Goal: Transaction & Acquisition: Purchase product/service

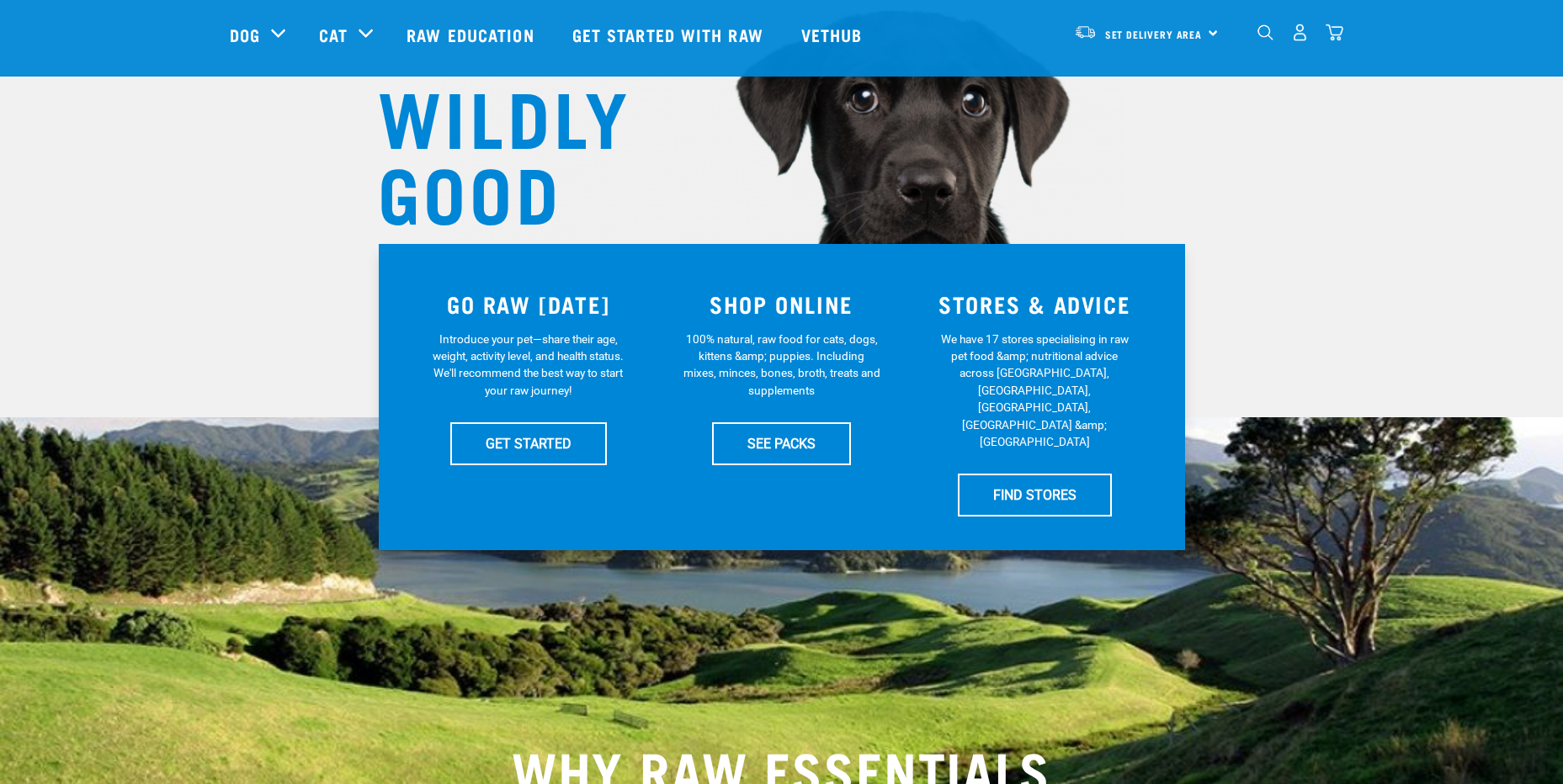
scroll to position [168, 0]
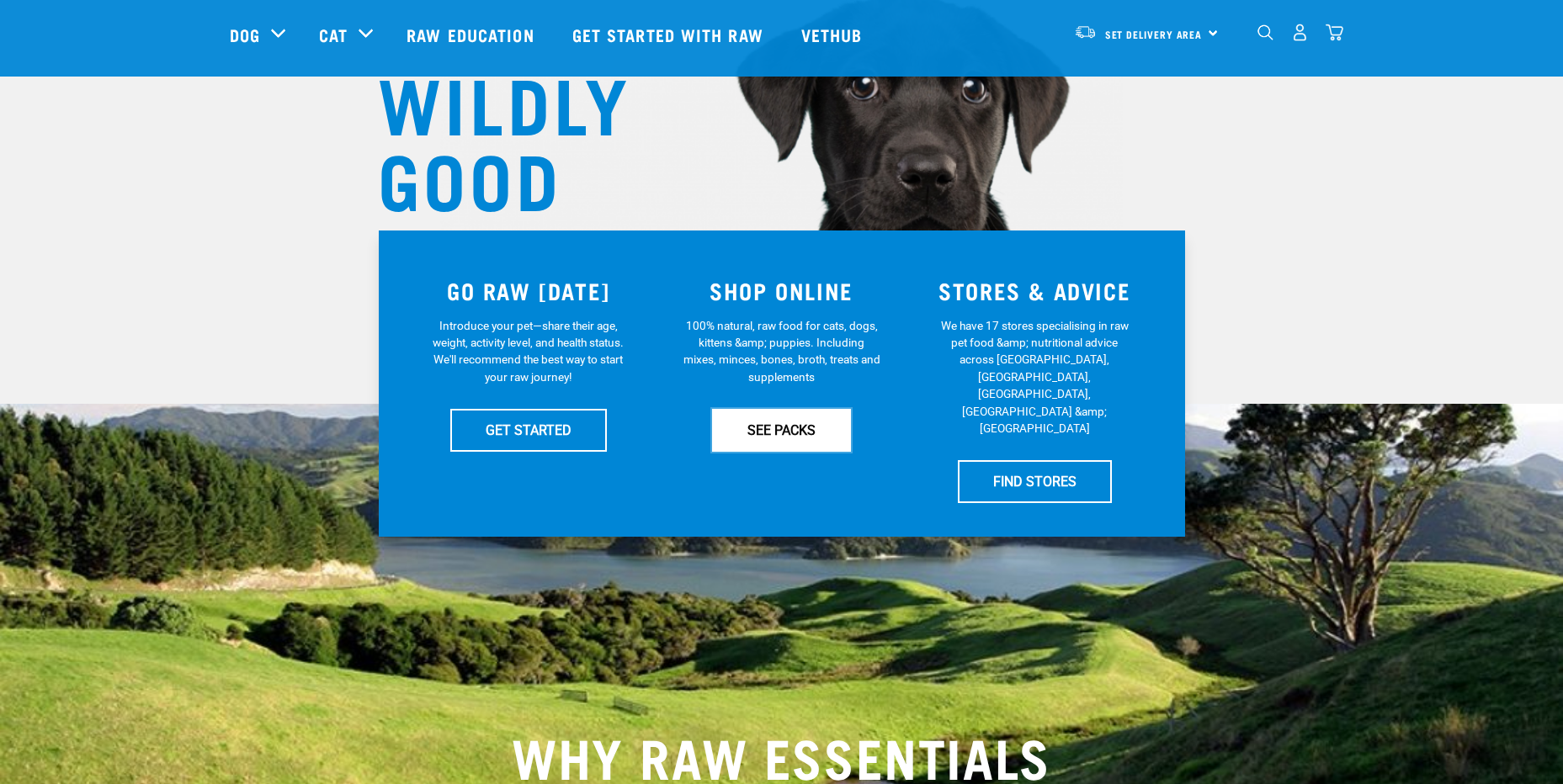
click at [781, 440] on link "SEE PACKS" at bounding box center [781, 429] width 138 height 42
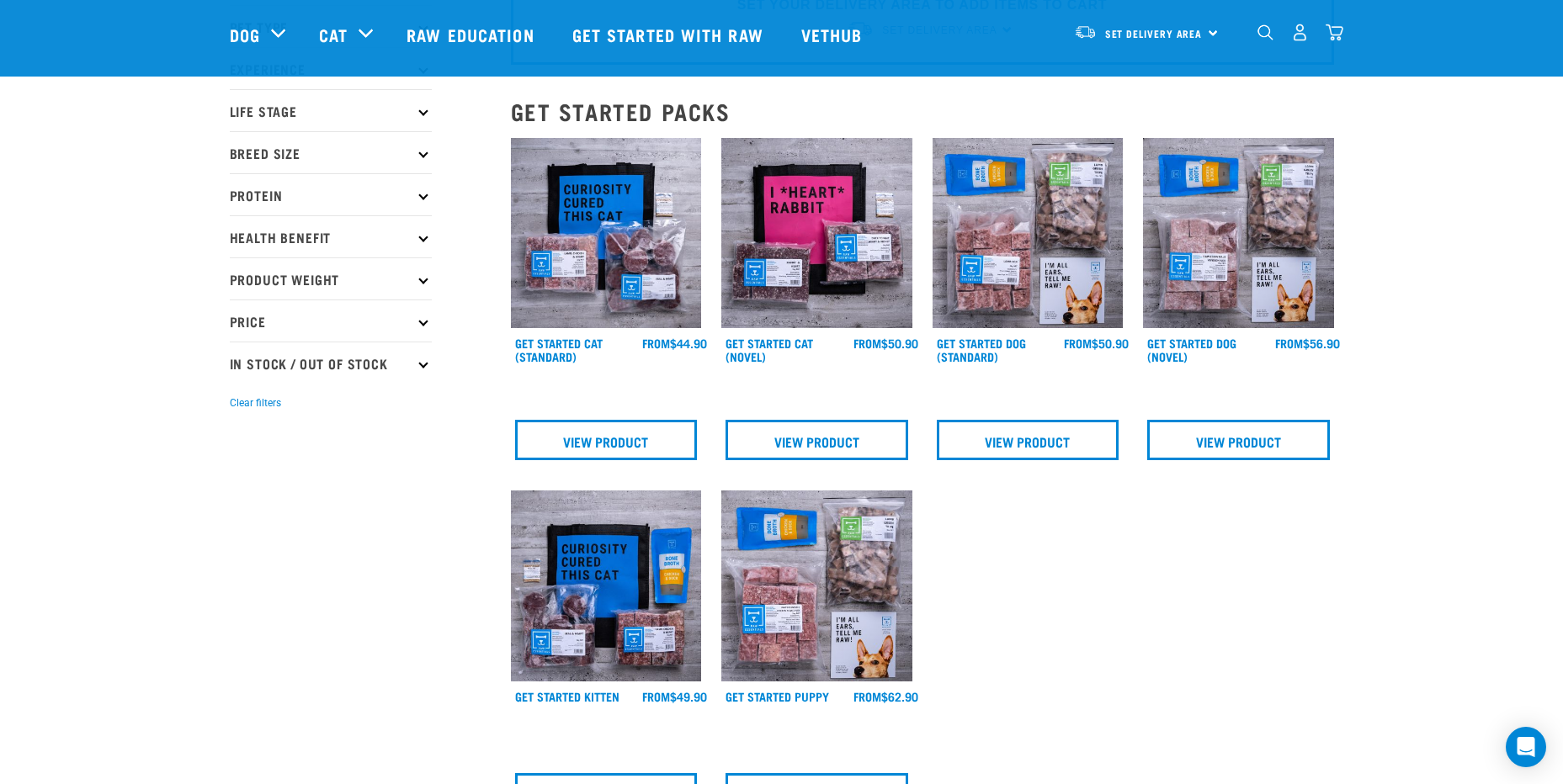
scroll to position [84, 0]
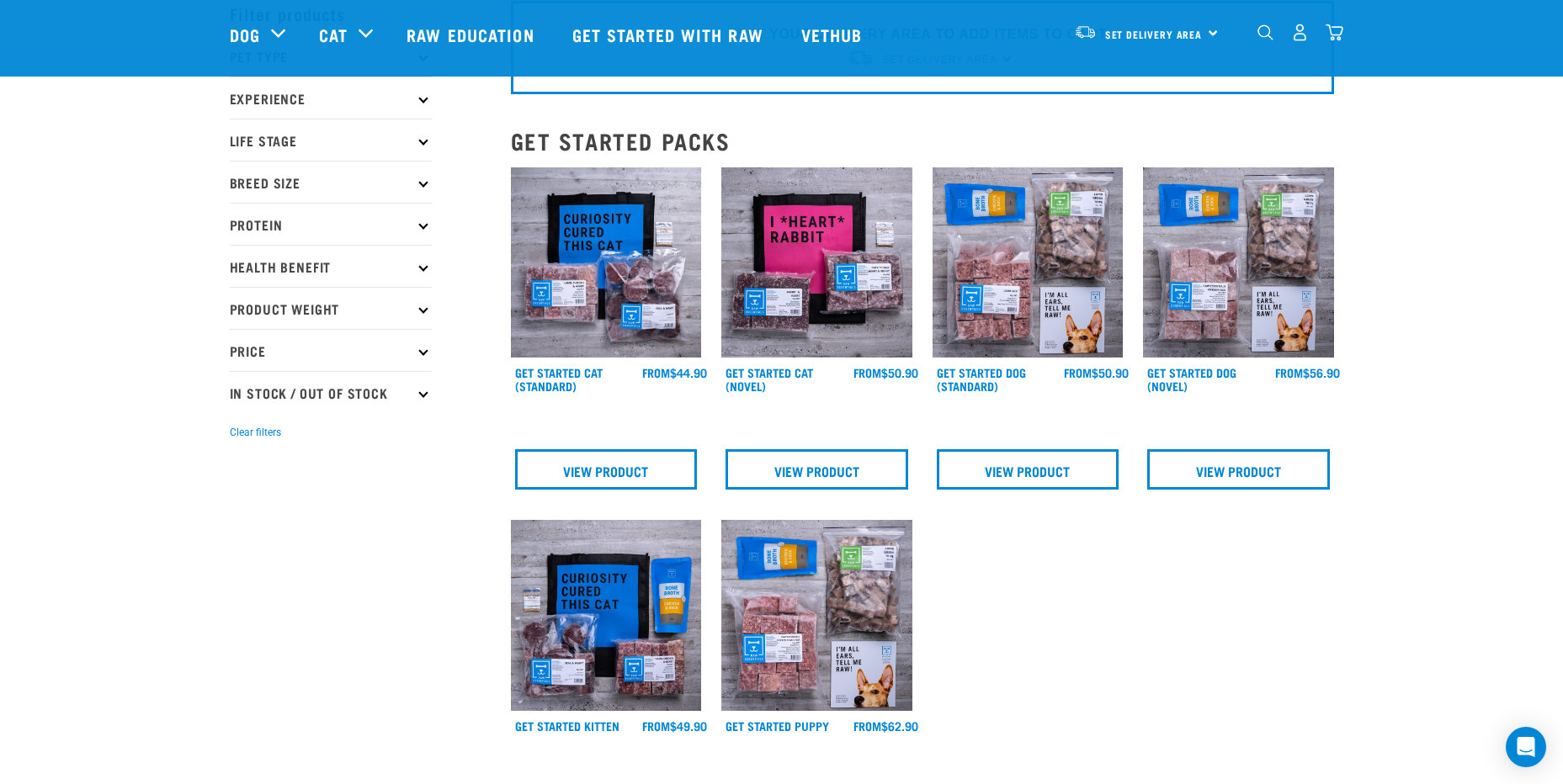
click at [422, 145] on p "Life Stage" at bounding box center [330, 139] width 202 height 42
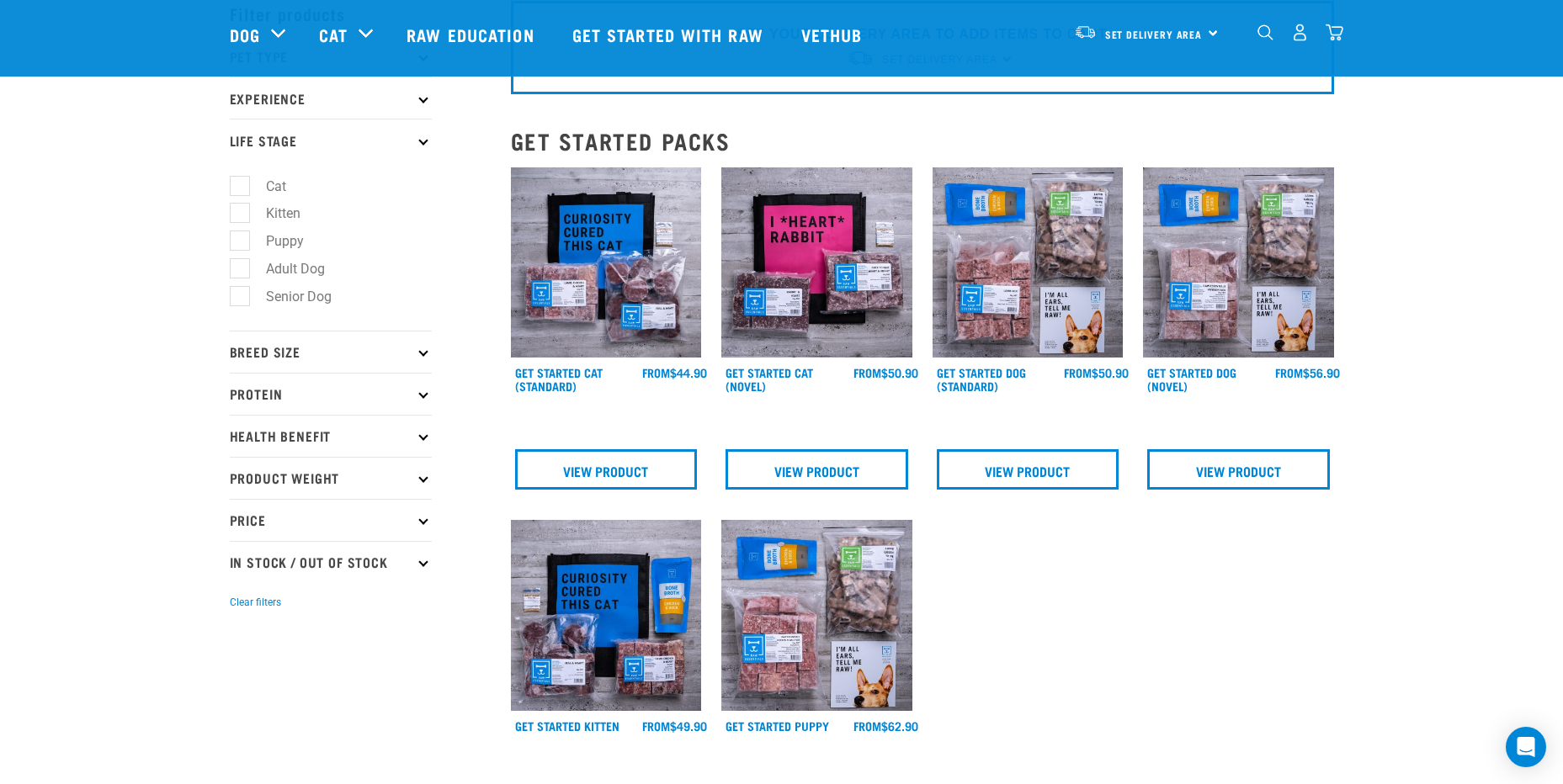
click at [241, 192] on label "Cat" at bounding box center [266, 187] width 54 height 21
click at [241, 189] on input "Cat" at bounding box center [234, 182] width 11 height 11
checkbox input "true"
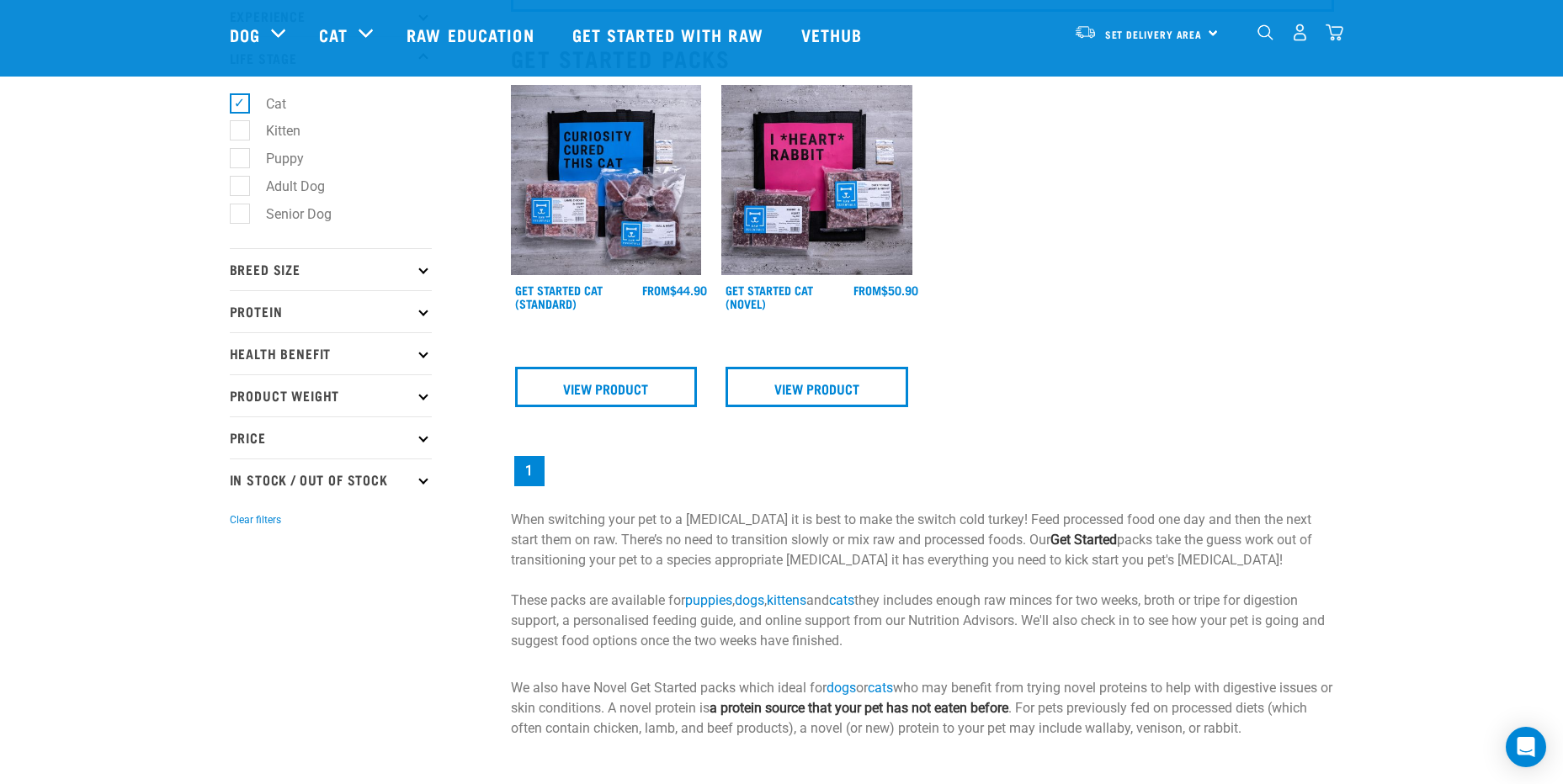
scroll to position [168, 0]
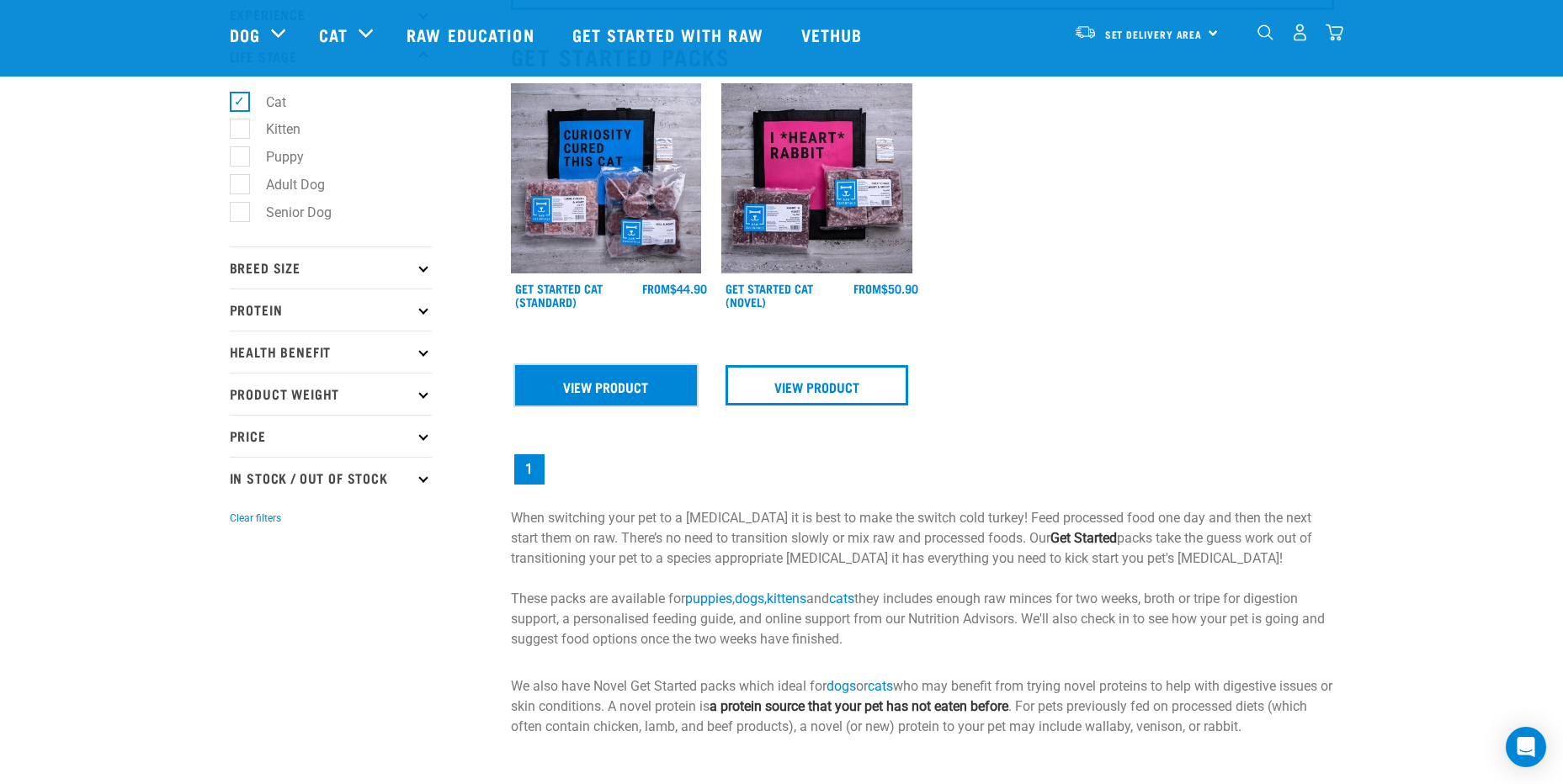
click at [618, 386] on link "View Product" at bounding box center [606, 385] width 183 height 41
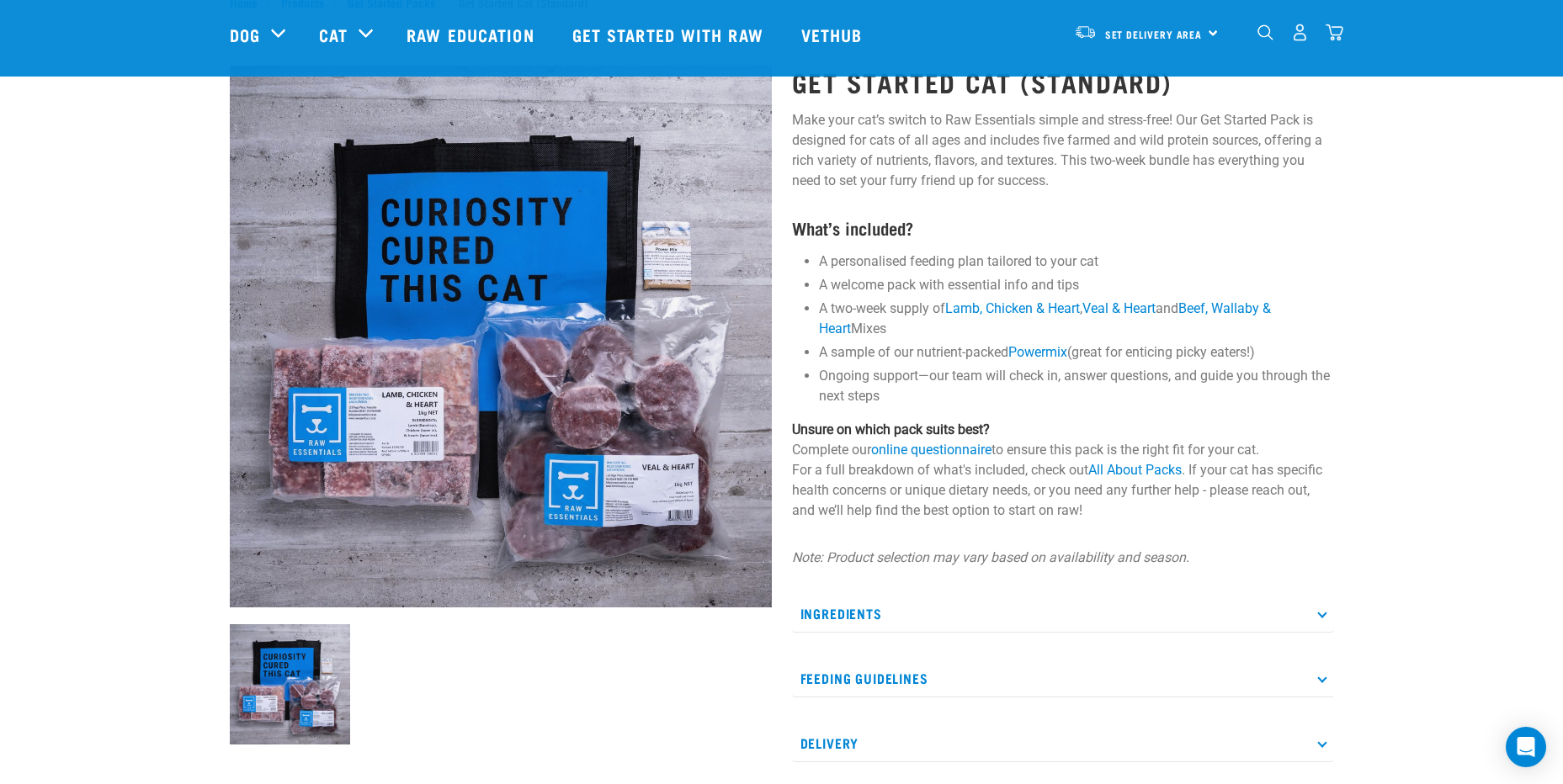
scroll to position [168, 0]
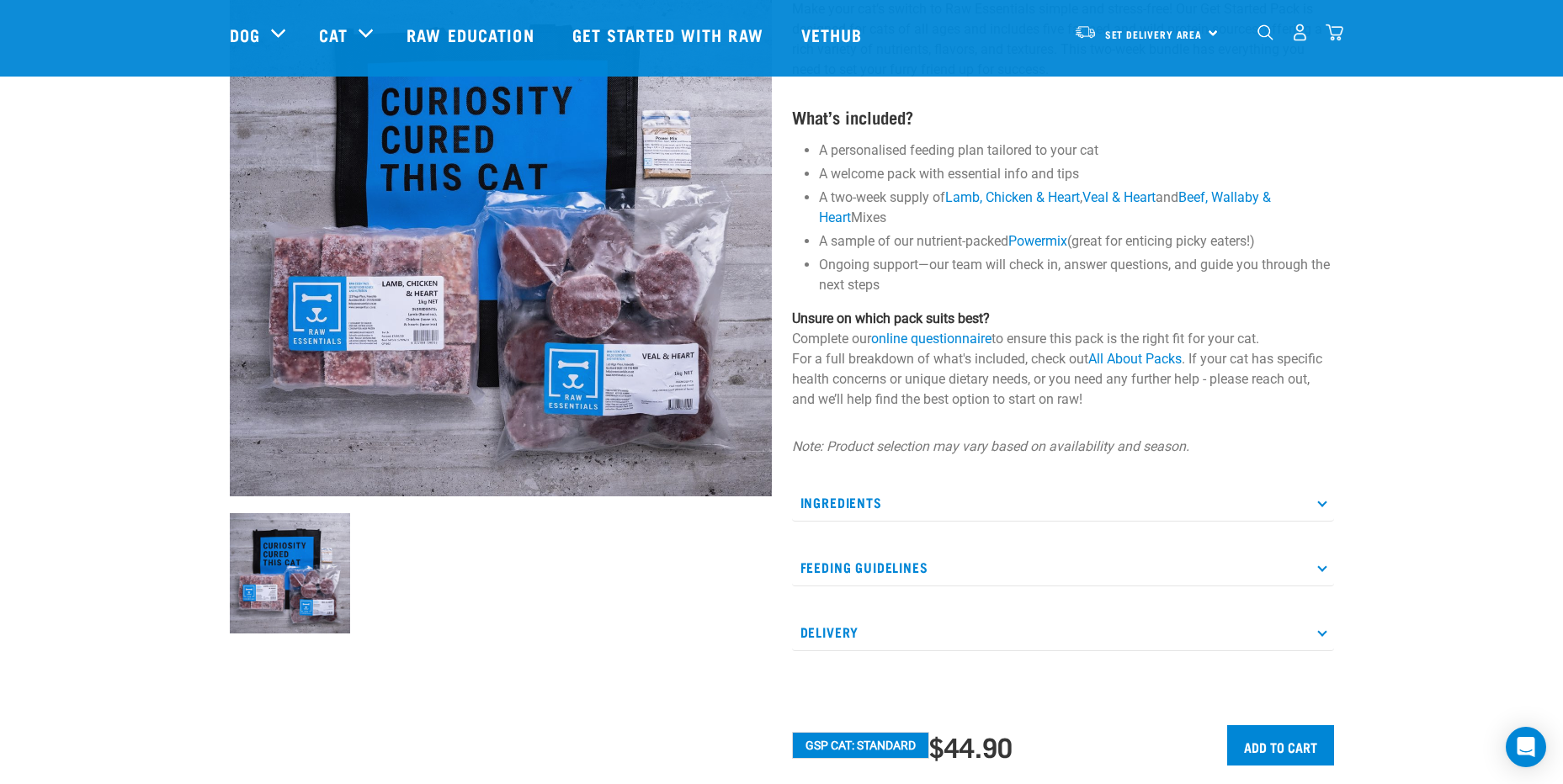
click at [647, 358] on img at bounding box center [501, 226] width 542 height 542
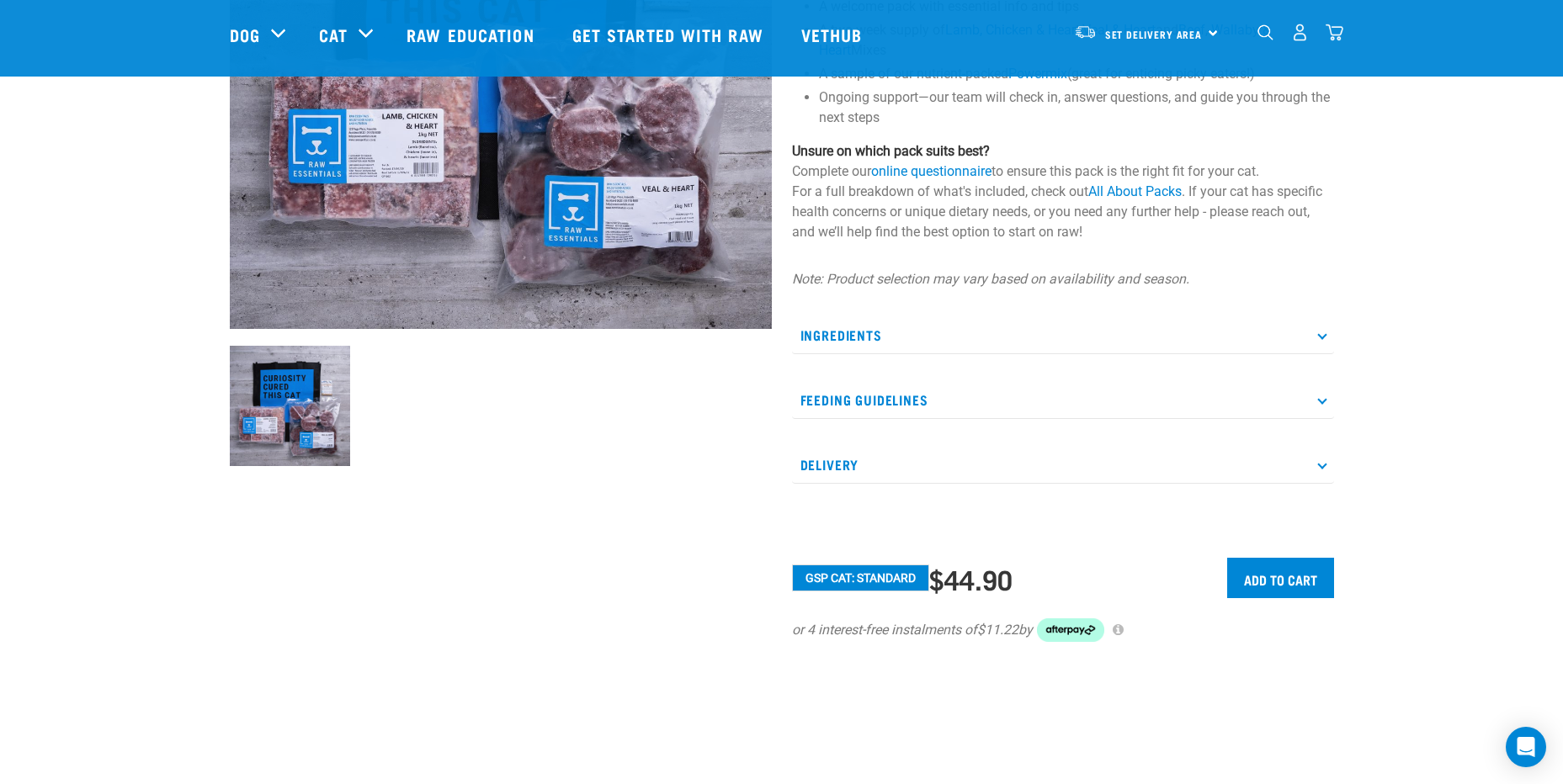
scroll to position [337, 0]
click at [1323, 339] on p "Ingredients" at bounding box center [1063, 334] width 542 height 38
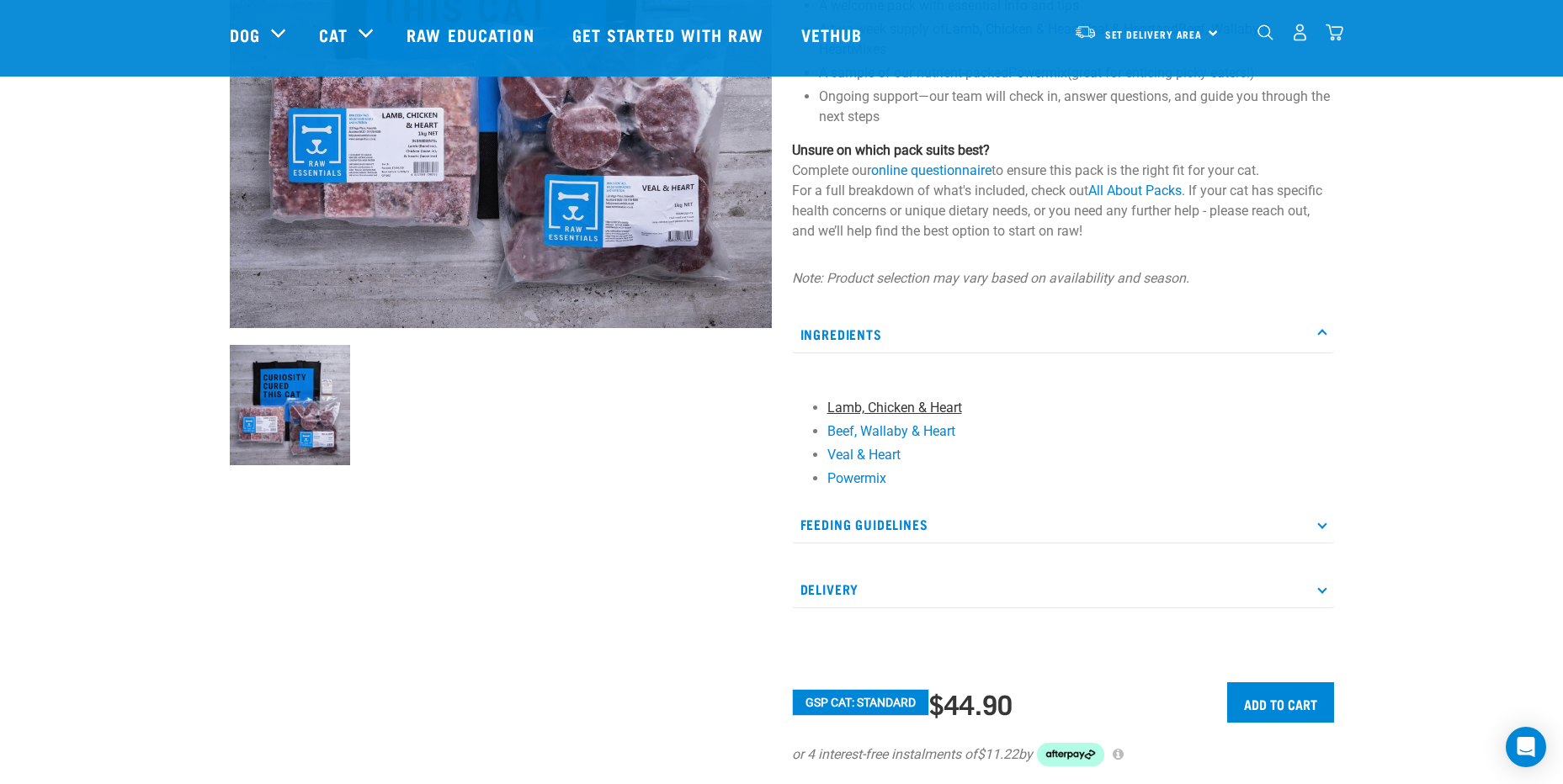
click at [858, 405] on link "Lamb, Chicken & Heart" at bounding box center [895, 407] width 135 height 16
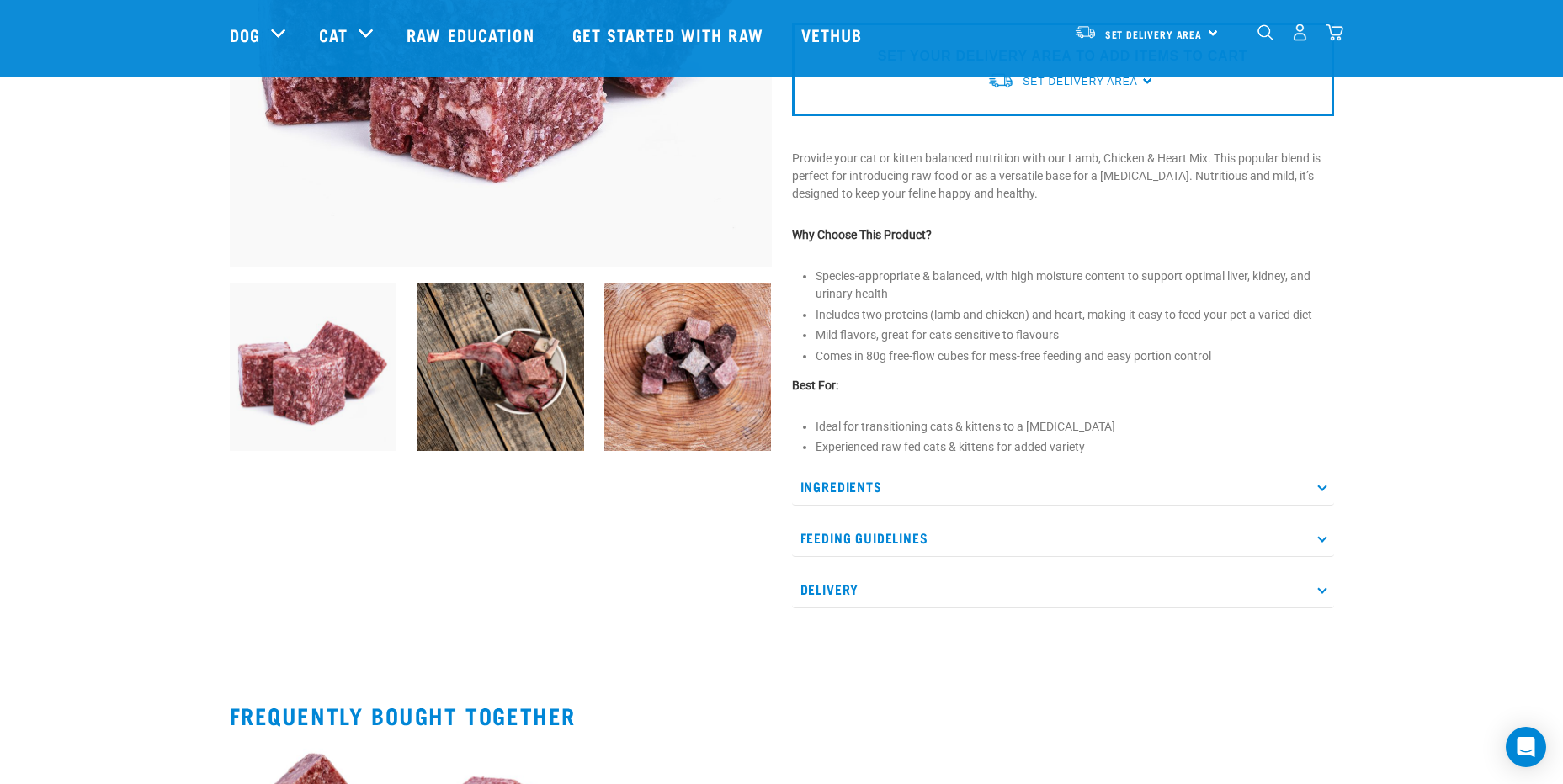
scroll to position [421, 0]
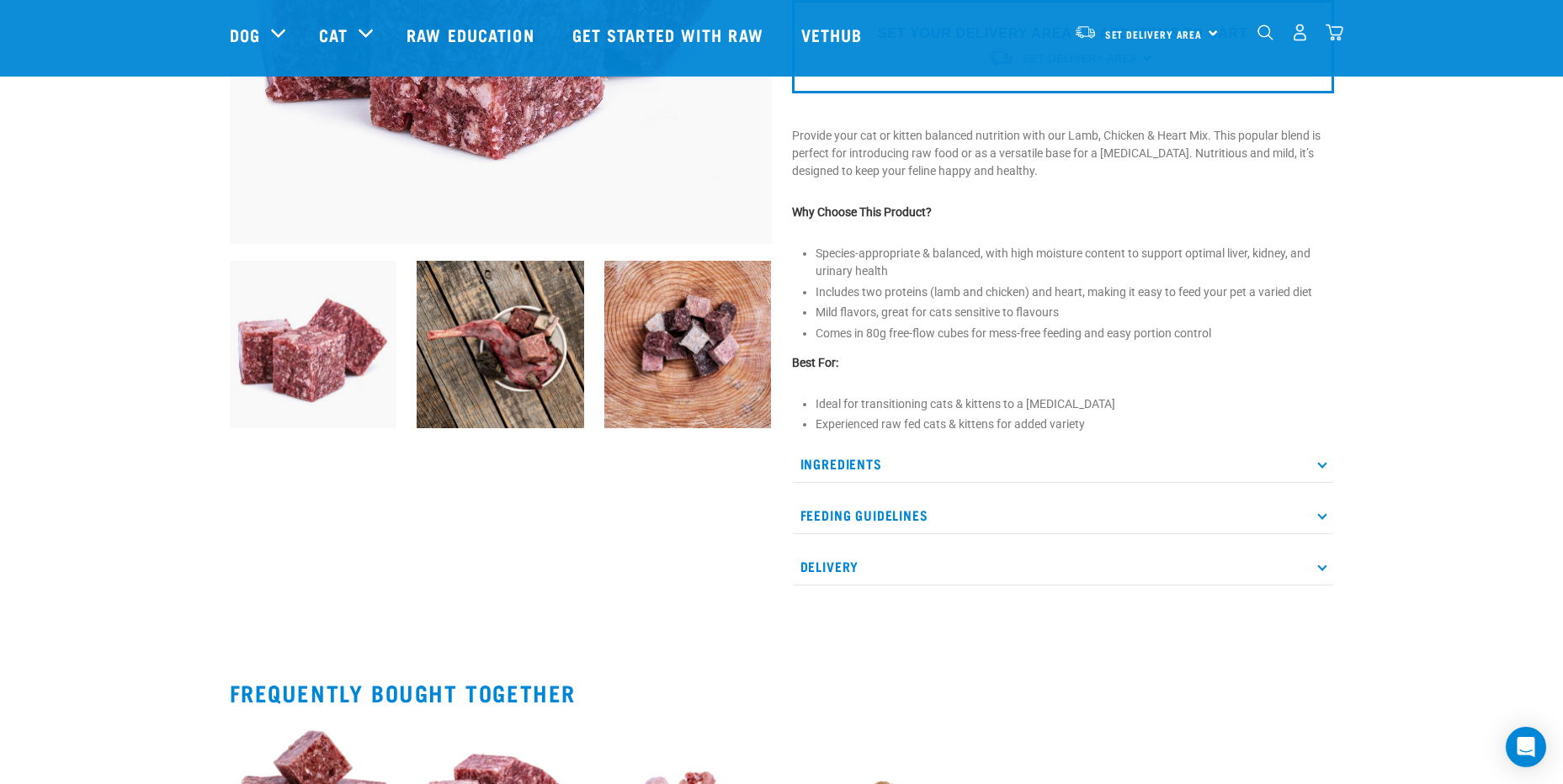
click at [1332, 467] on p "Ingredients" at bounding box center [1063, 464] width 542 height 38
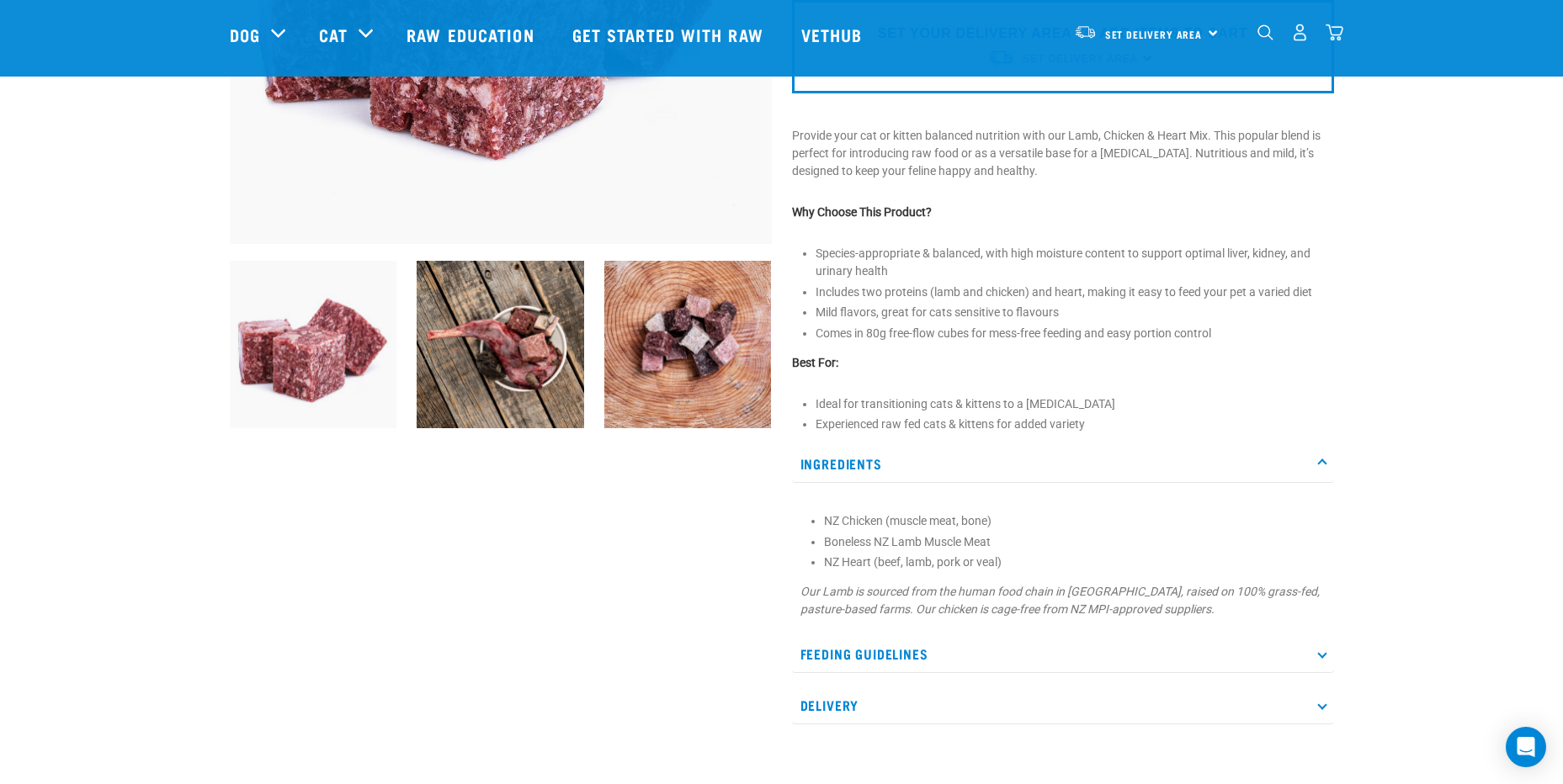
click at [1315, 461] on p "Ingredients" at bounding box center [1063, 464] width 542 height 38
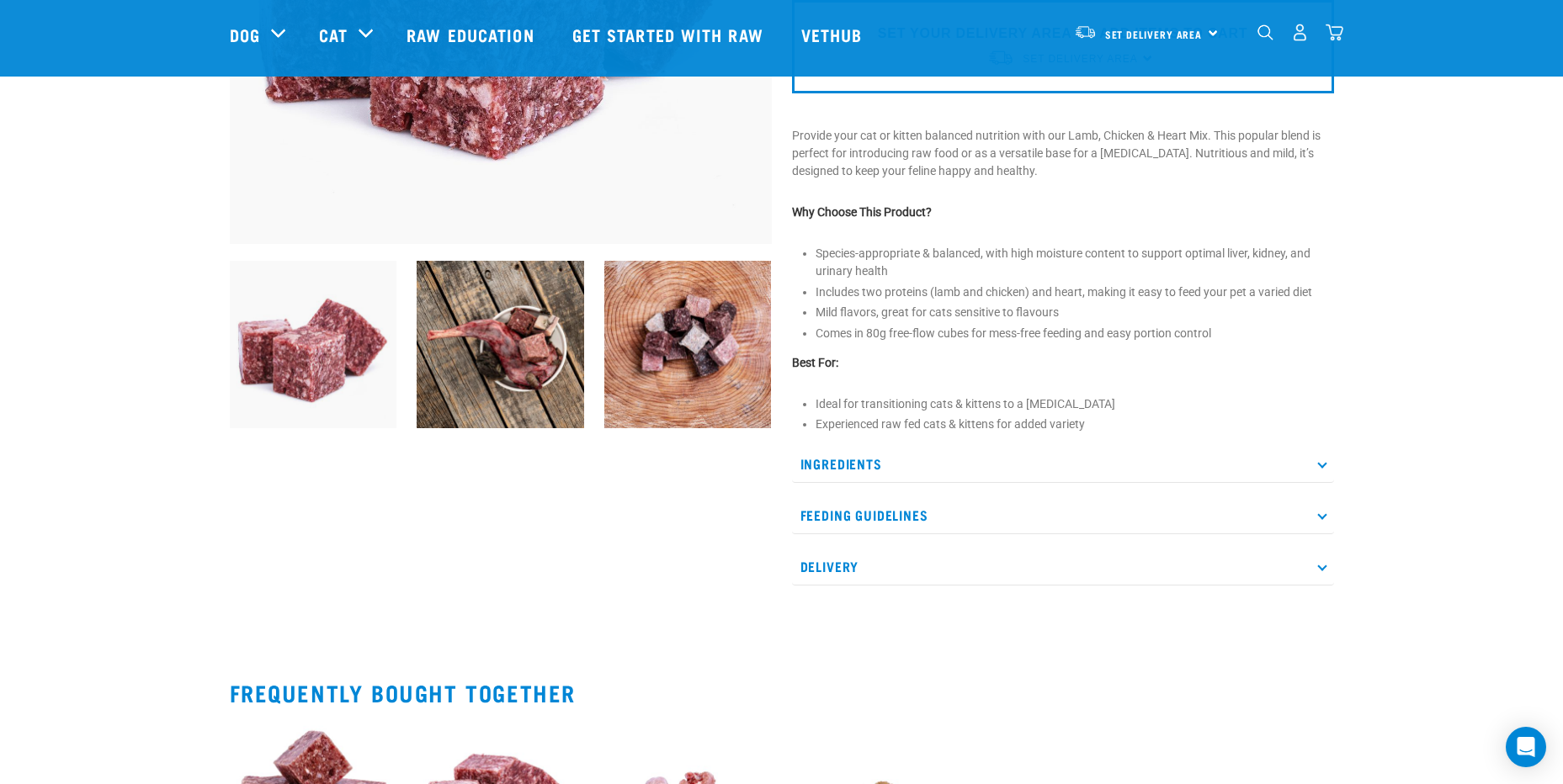
click at [1315, 461] on p "Ingredients" at bounding box center [1063, 464] width 542 height 38
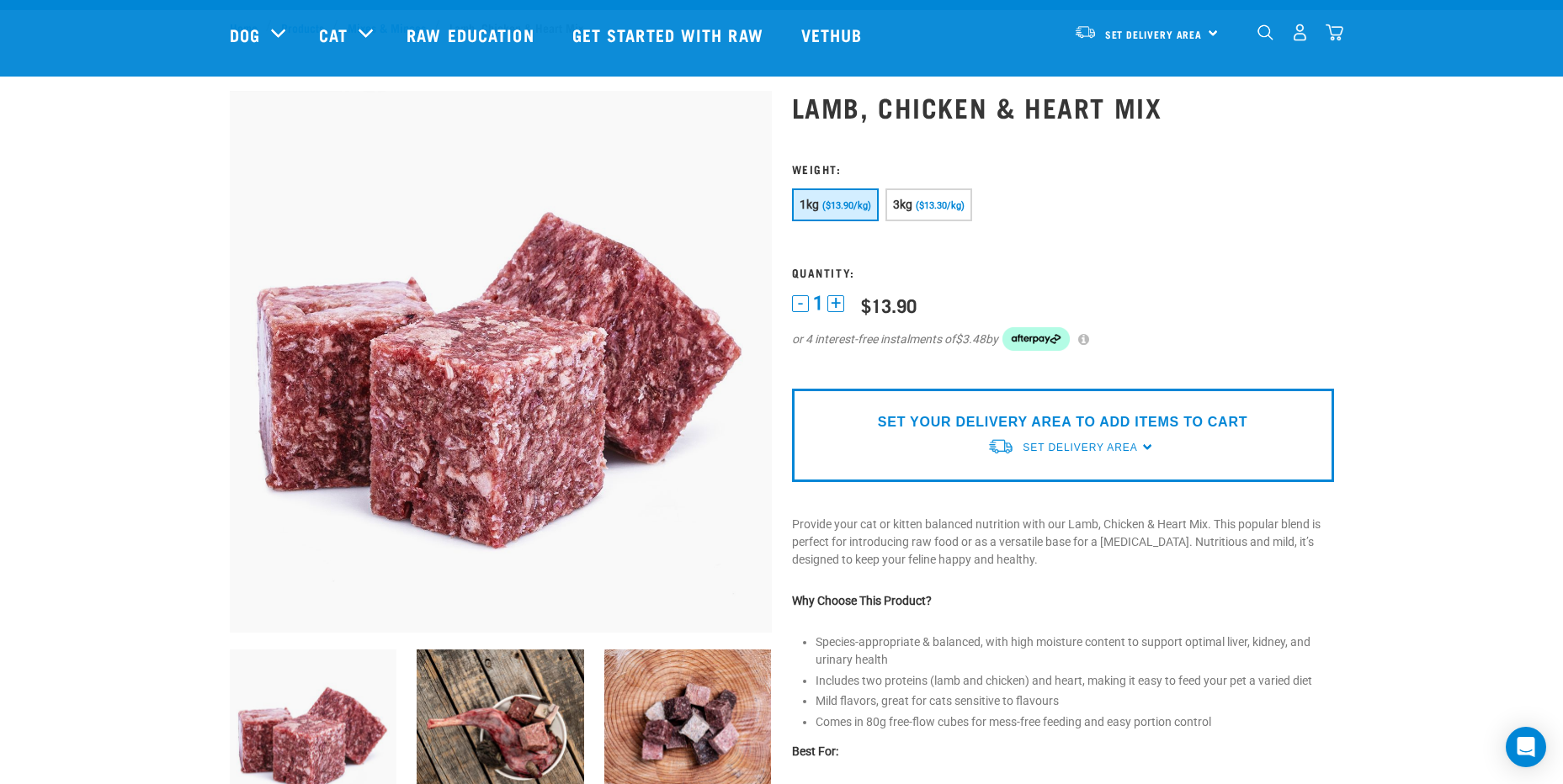
scroll to position [0, 0]
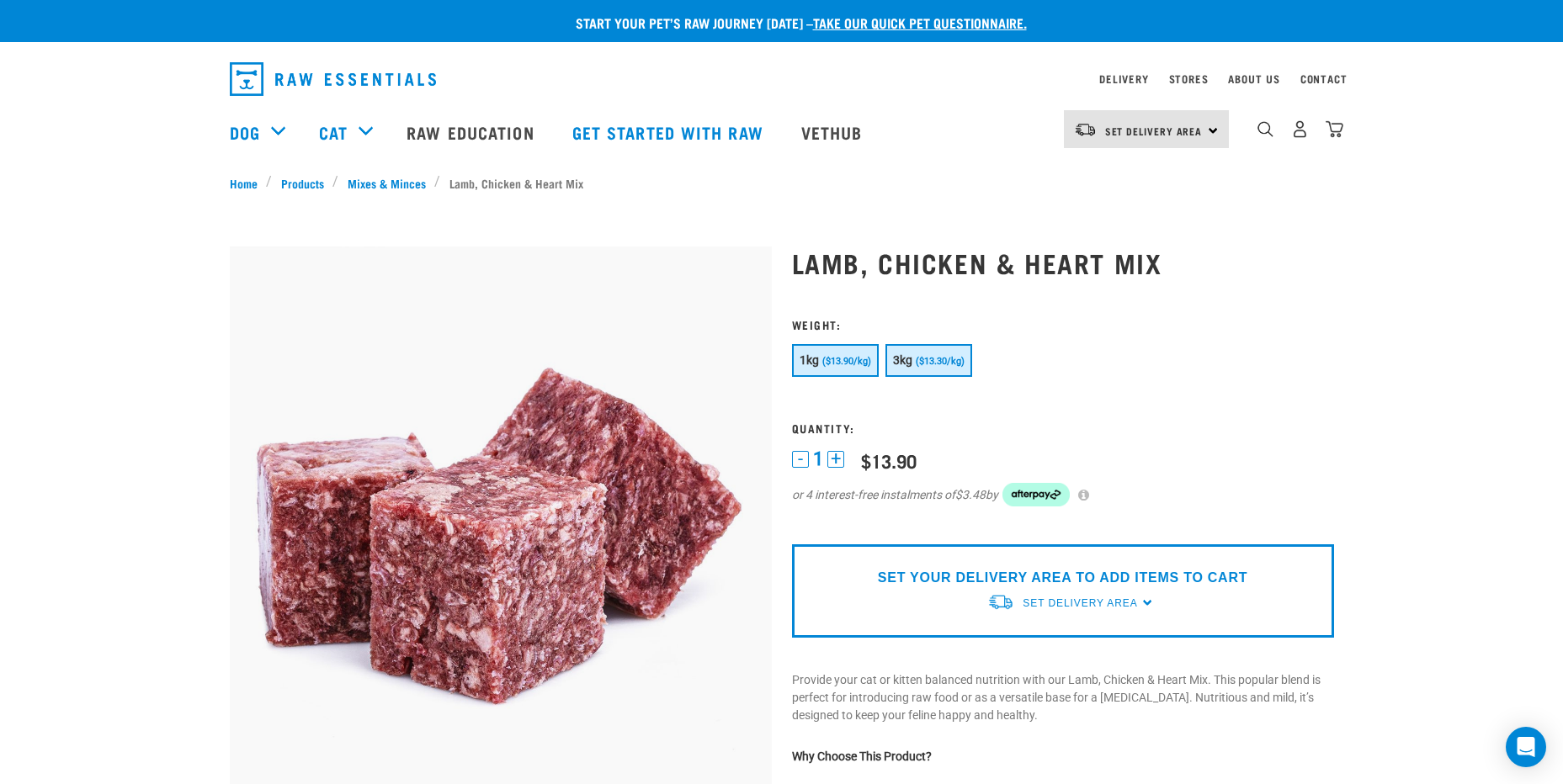
click at [929, 350] on button "3kg ($13.30/kg)" at bounding box center [929, 361] width 87 height 33
click at [860, 366] on span "($13.90/kg)" at bounding box center [846, 361] width 48 height 11
click at [911, 366] on span "3kg" at bounding box center [903, 360] width 20 height 14
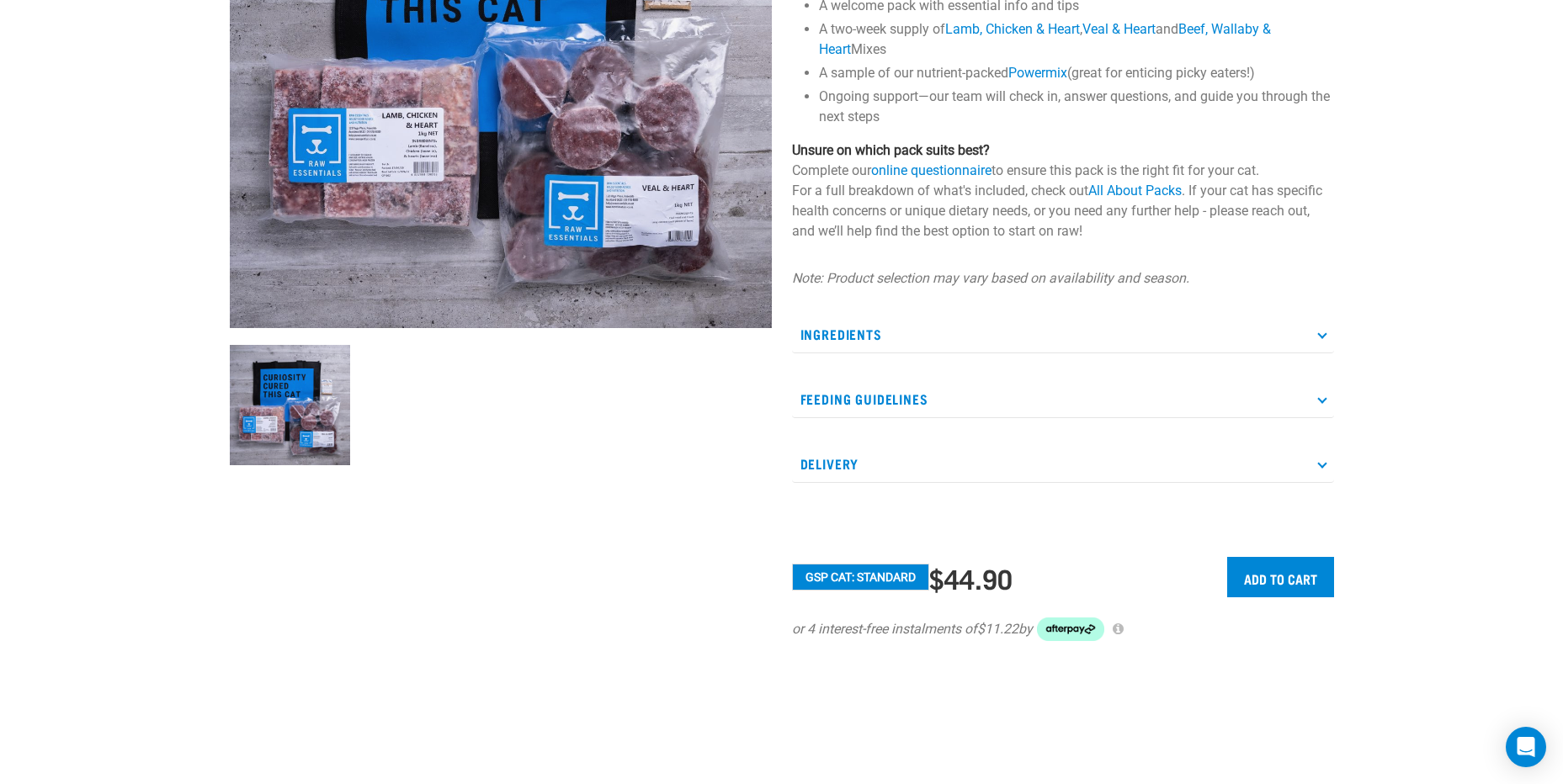
click at [1319, 330] on p "Ingredients" at bounding box center [1063, 334] width 542 height 38
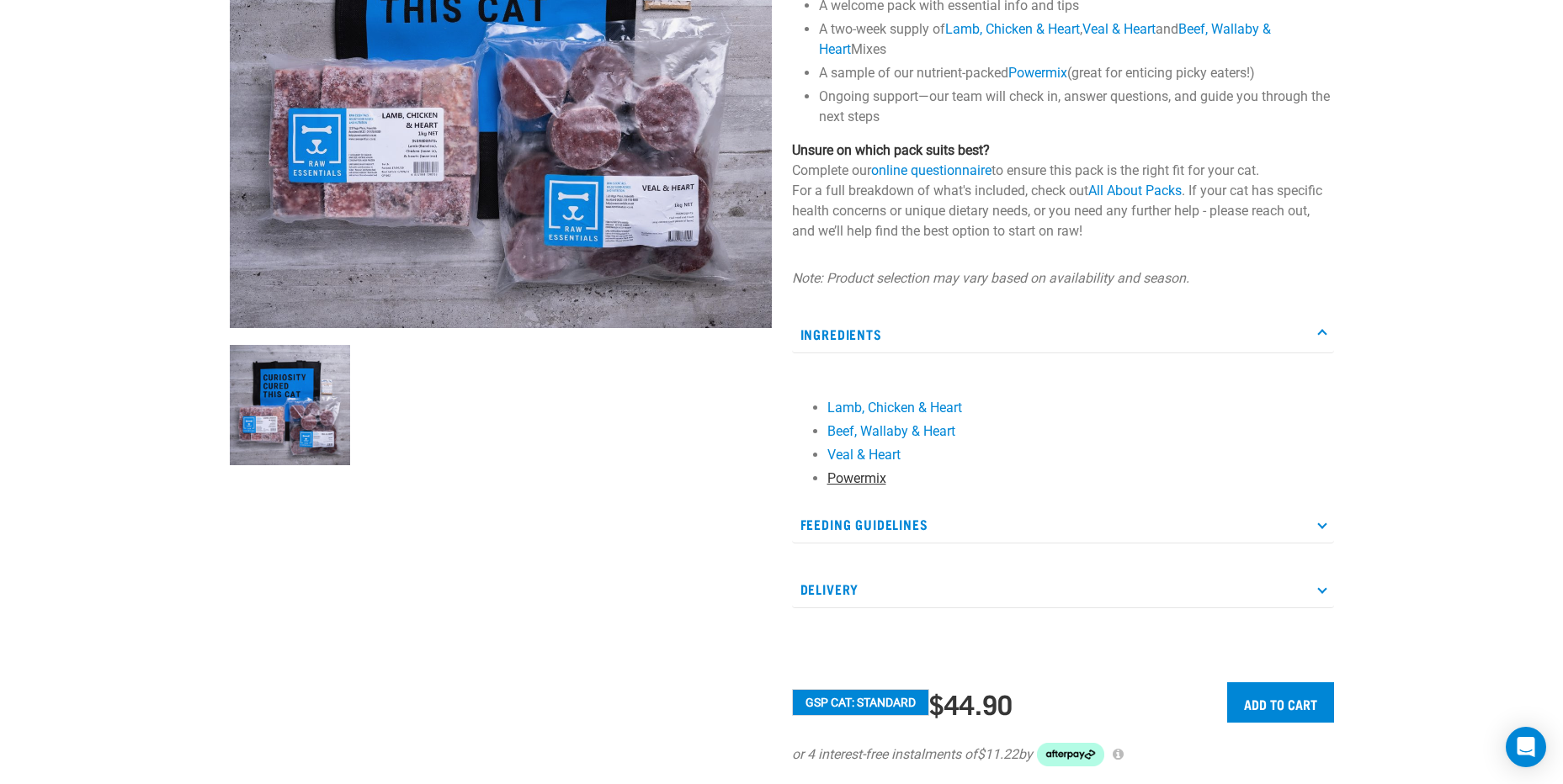
click at [848, 479] on link "Powermix" at bounding box center [857, 478] width 59 height 16
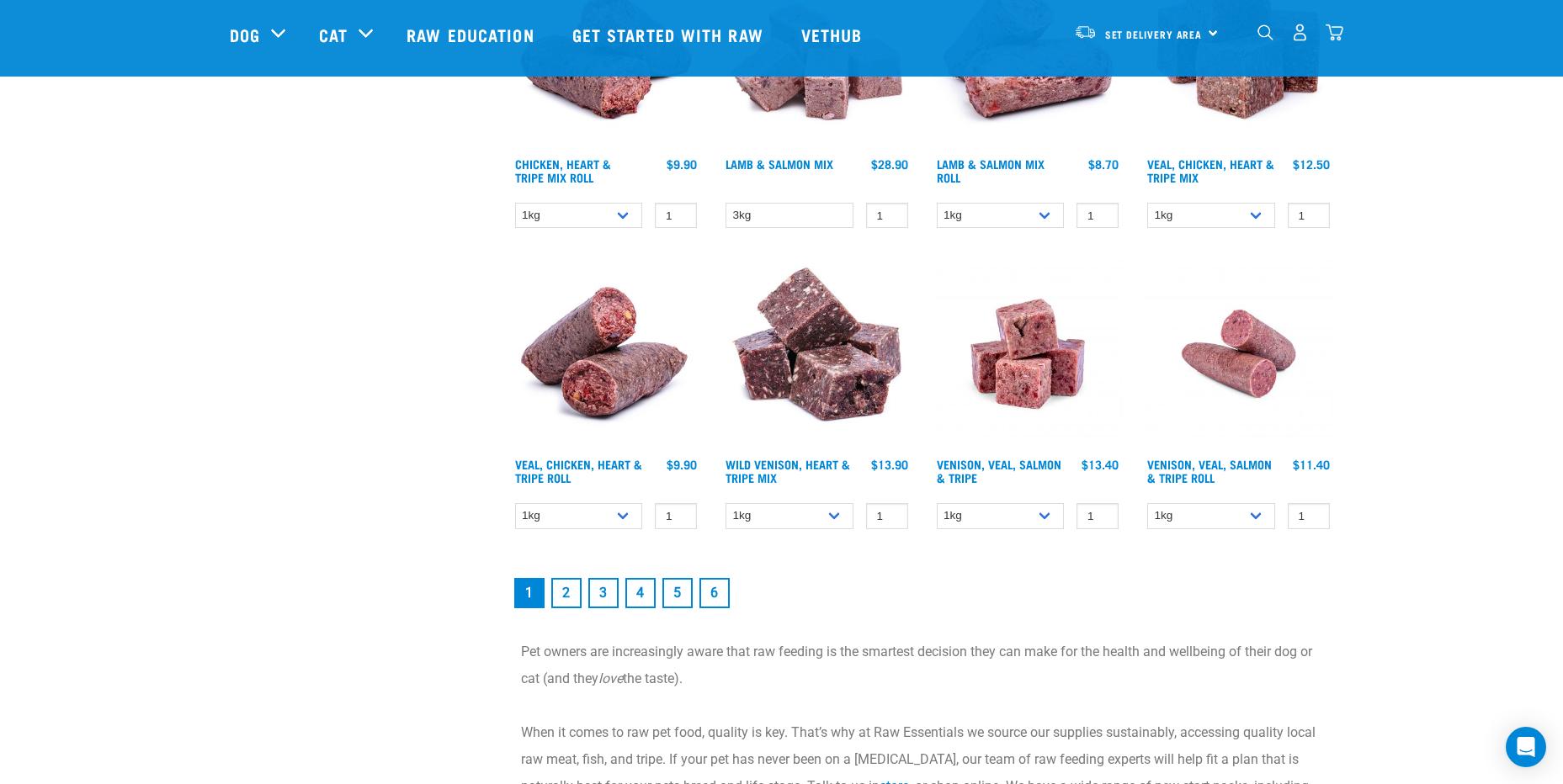
scroll to position [2297, 0]
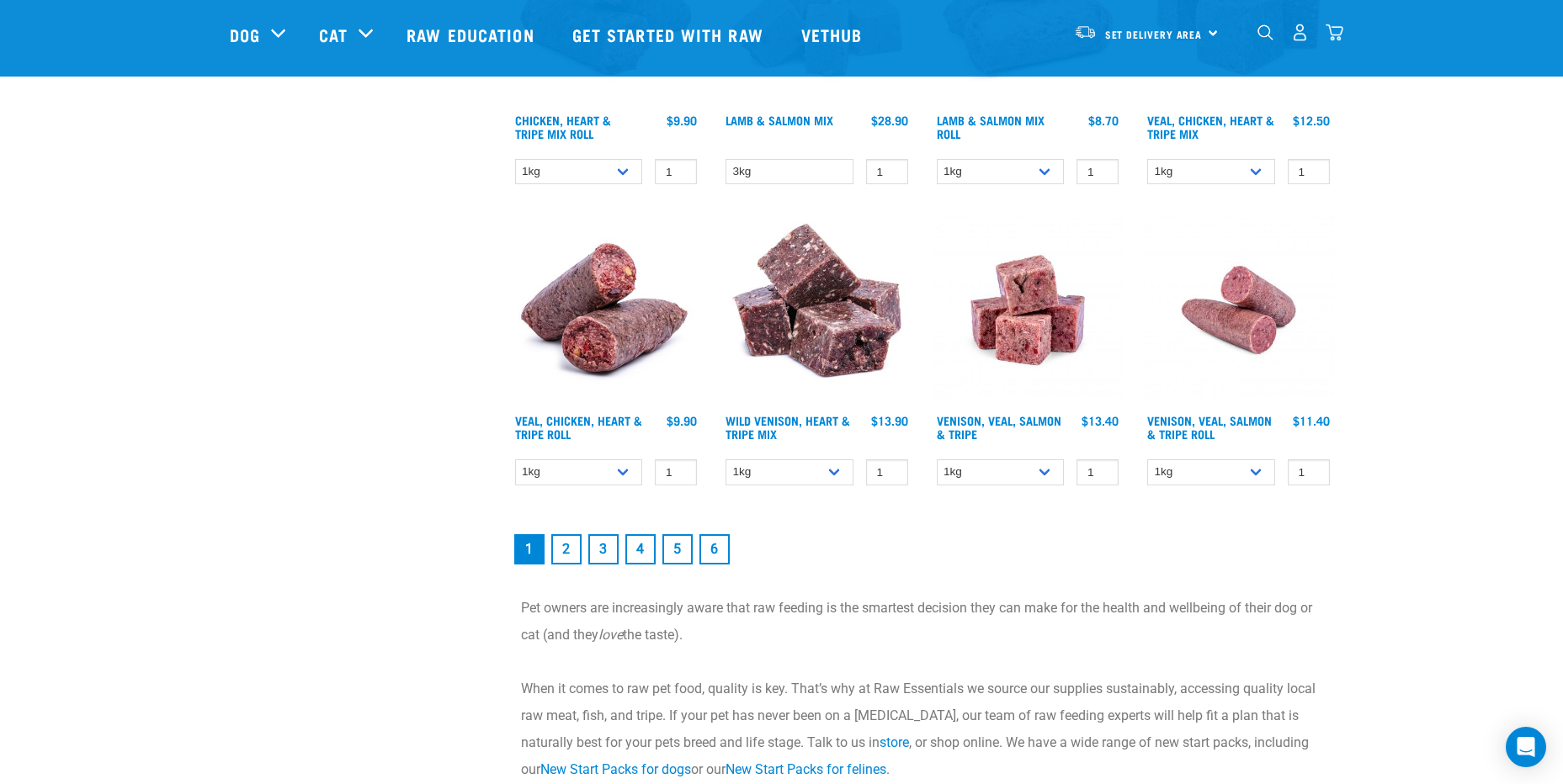
click at [570, 553] on link "2" at bounding box center [566, 549] width 30 height 30
click at [606, 553] on link "3" at bounding box center [603, 549] width 30 height 30
click at [571, 545] on link "2" at bounding box center [566, 549] width 30 height 30
click at [605, 553] on link "3" at bounding box center [603, 549] width 30 height 30
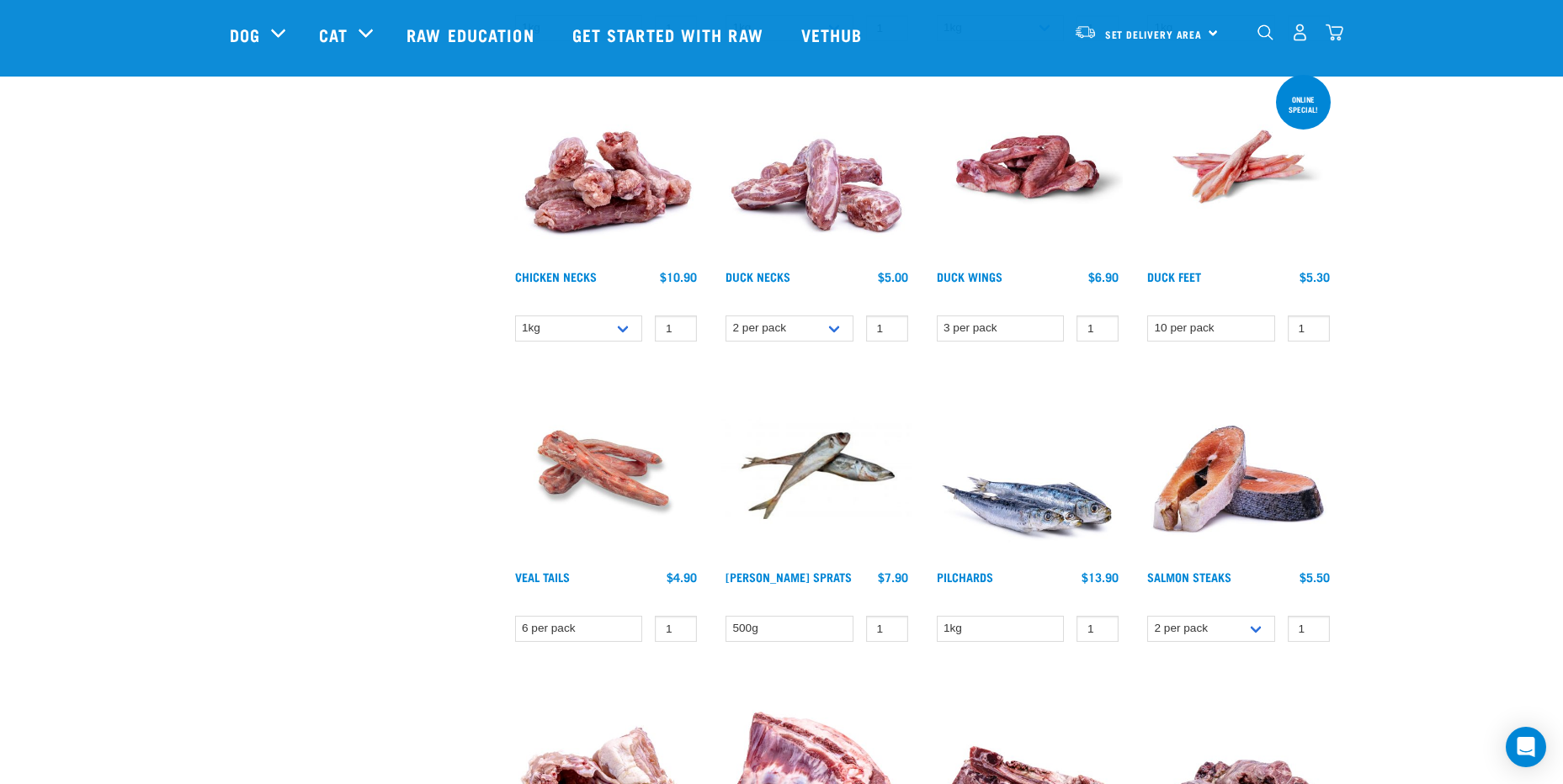
scroll to position [810, 0]
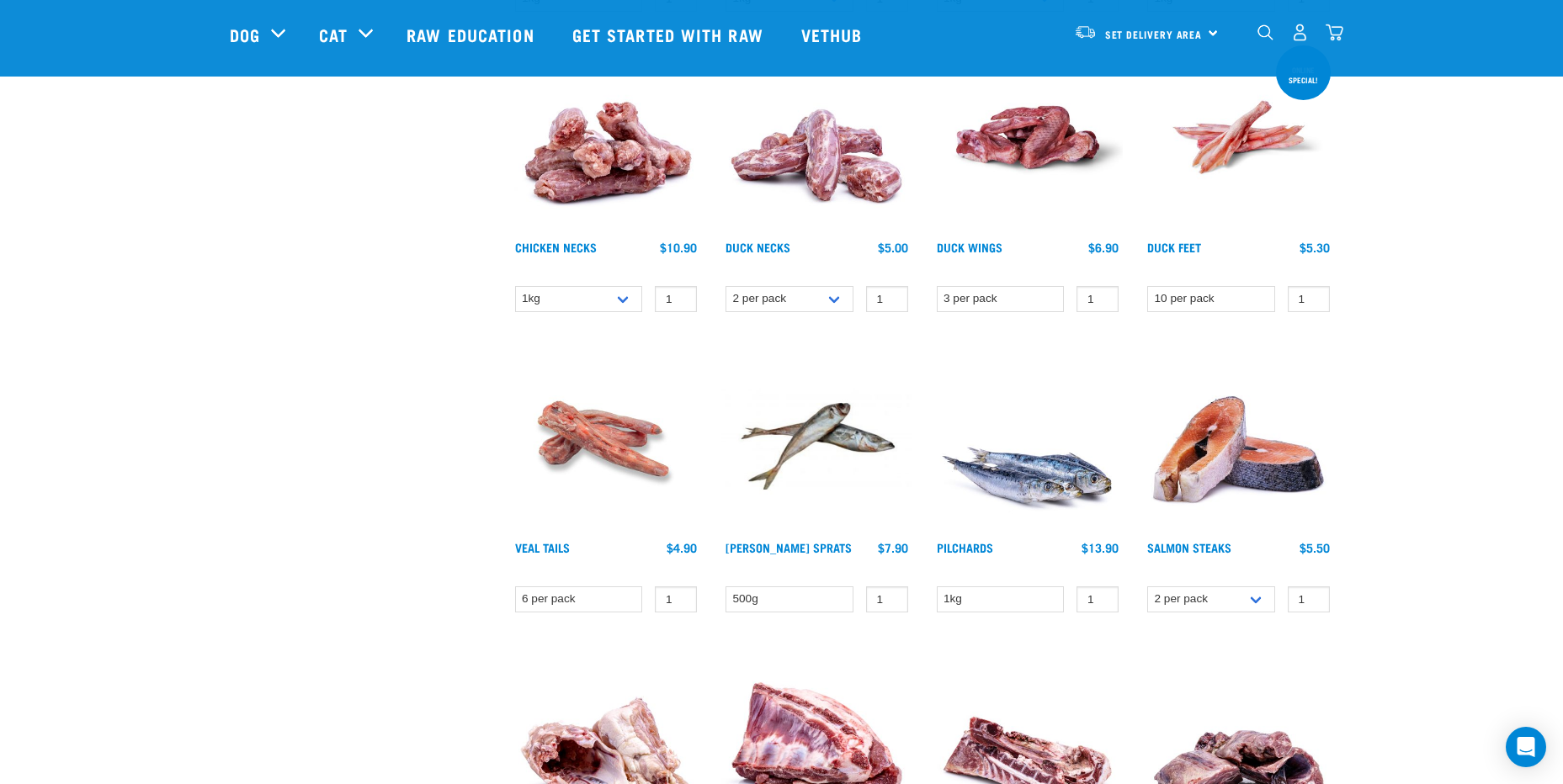
click at [584, 168] on img at bounding box center [606, 136] width 191 height 191
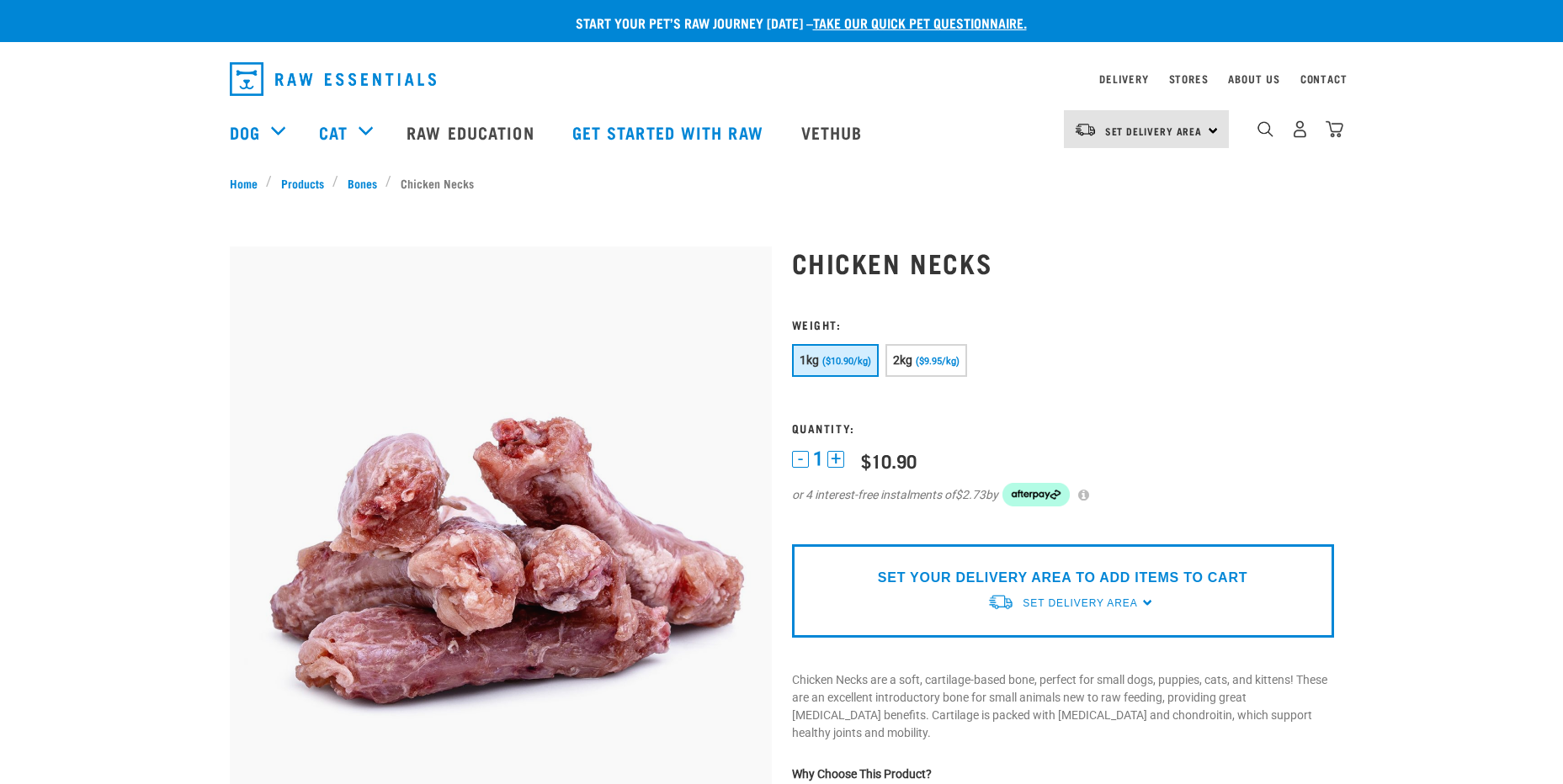
click at [715, 368] on img at bounding box center [501, 518] width 542 height 542
click at [838, 361] on span "($10.90/kg)" at bounding box center [846, 361] width 48 height 11
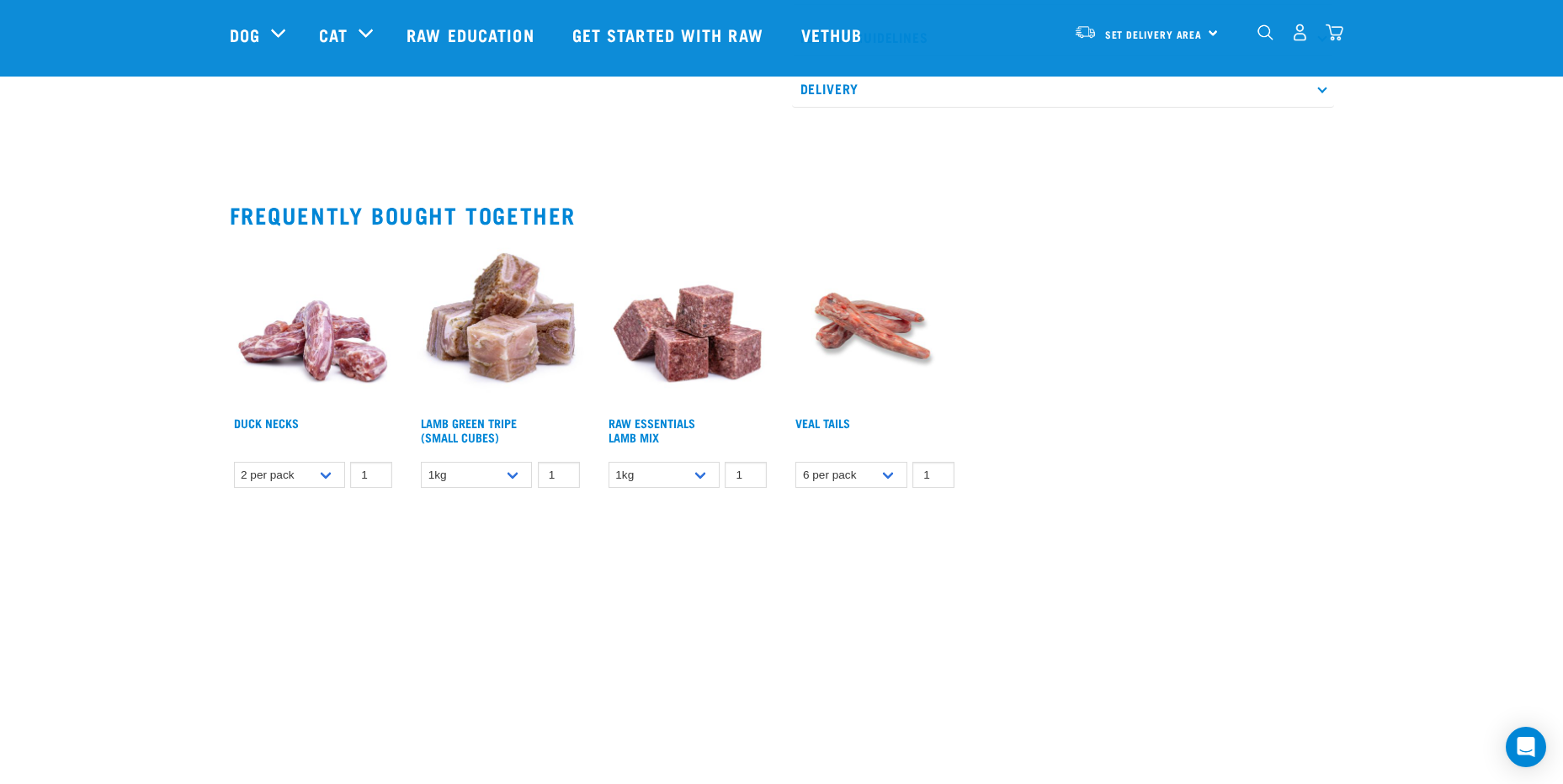
scroll to position [925, 0]
